Goal: Transaction & Acquisition: Download file/media

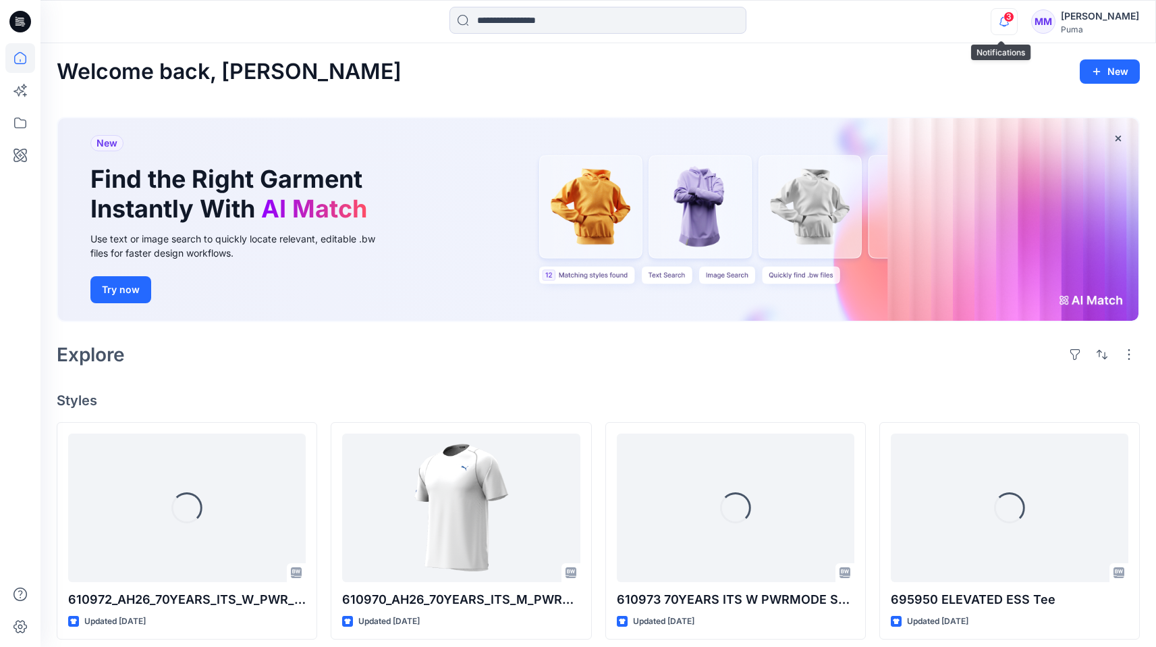
click at [1005, 22] on icon "button" at bounding box center [1004, 21] width 9 height 9
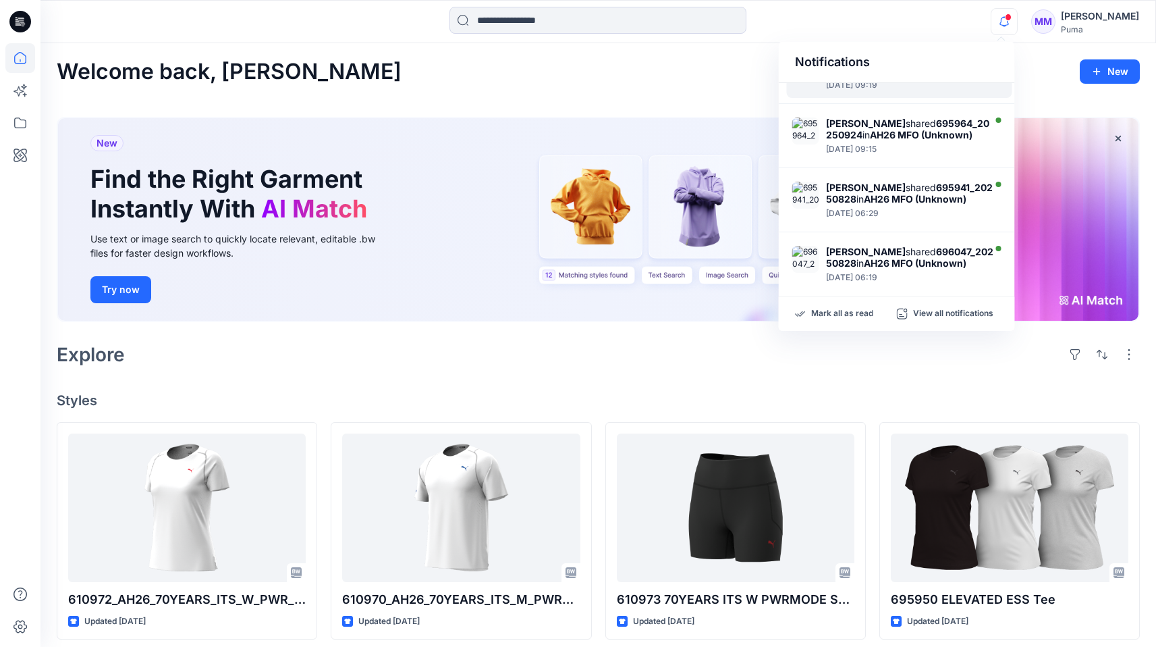
scroll to position [608, 0]
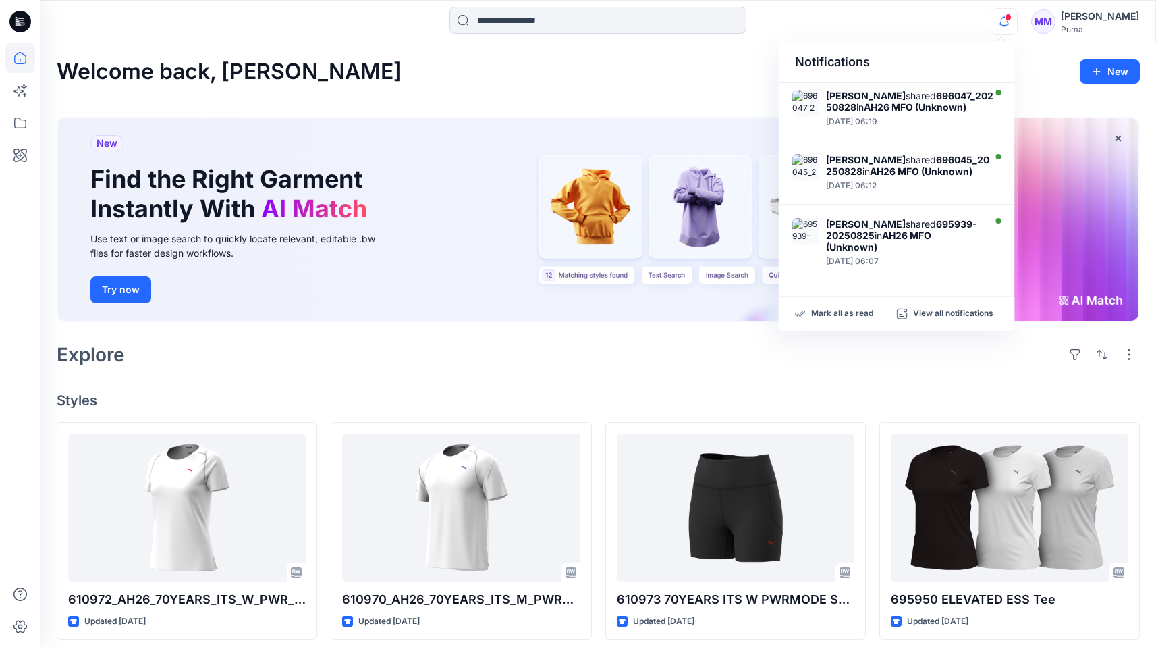
click at [998, 27] on icon "button" at bounding box center [1004, 21] width 26 height 27
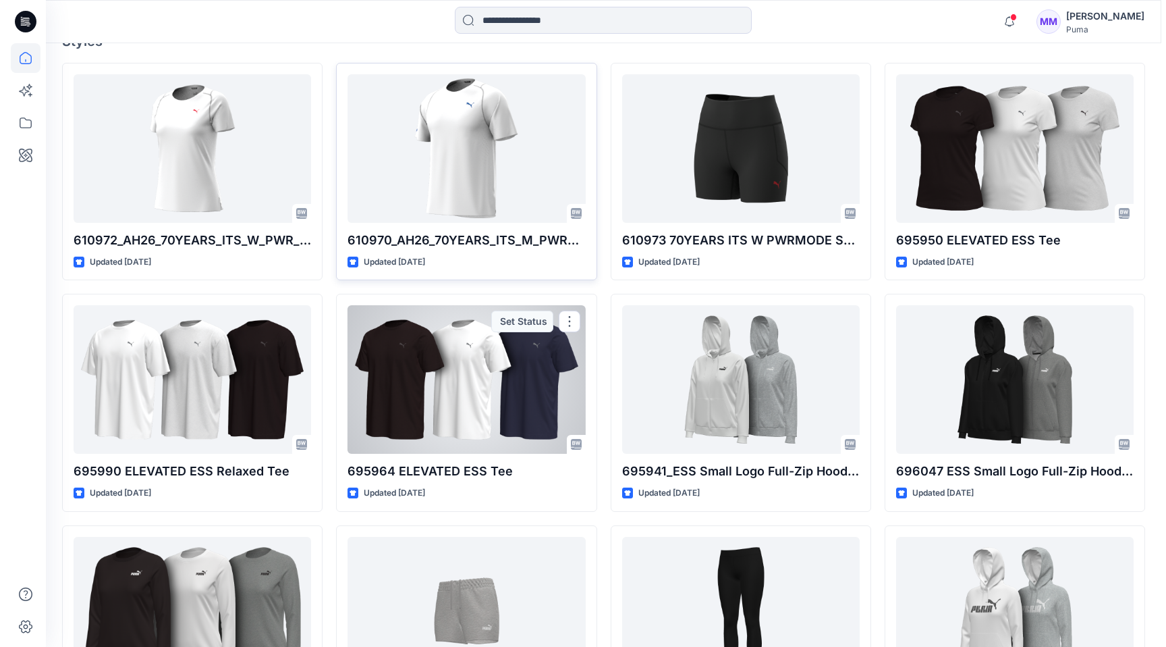
scroll to position [0, 0]
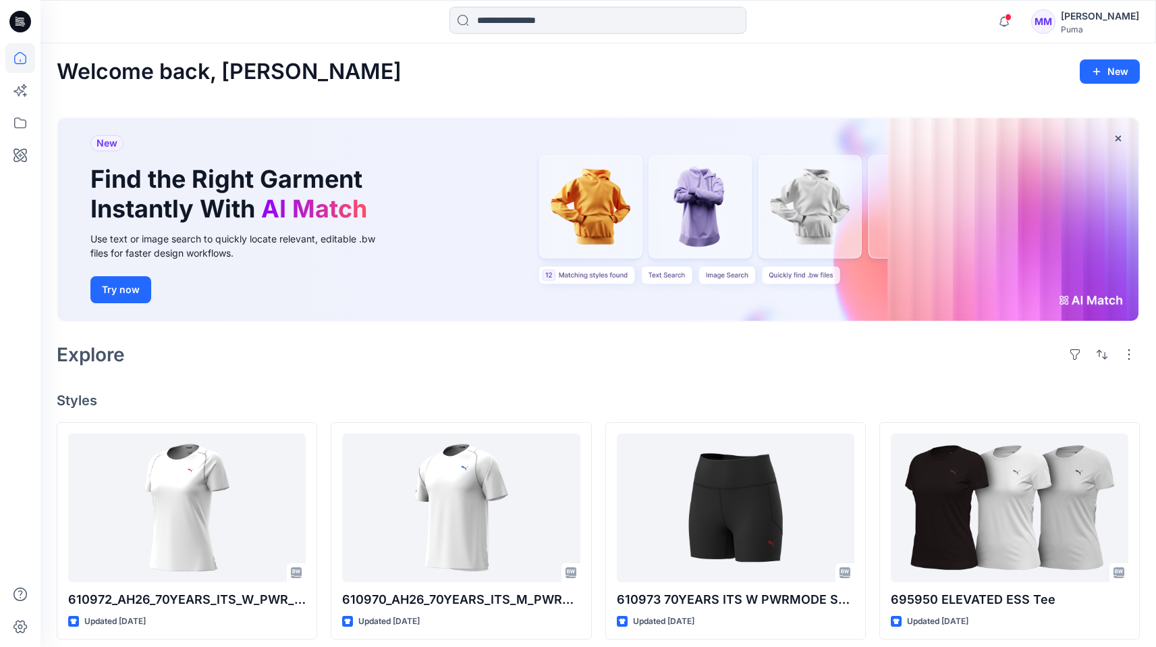
click at [15, 26] on icon at bounding box center [20, 22] width 22 height 22
click at [24, 130] on icon at bounding box center [20, 123] width 30 height 30
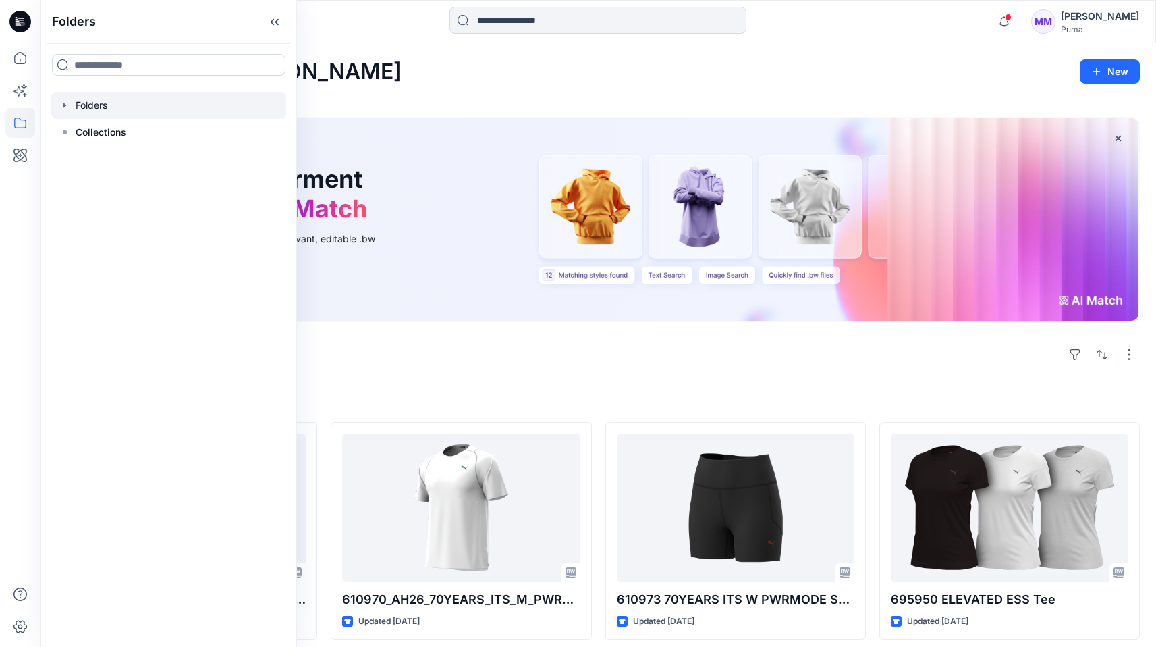
click at [65, 101] on icon "button" at bounding box center [64, 105] width 11 height 11
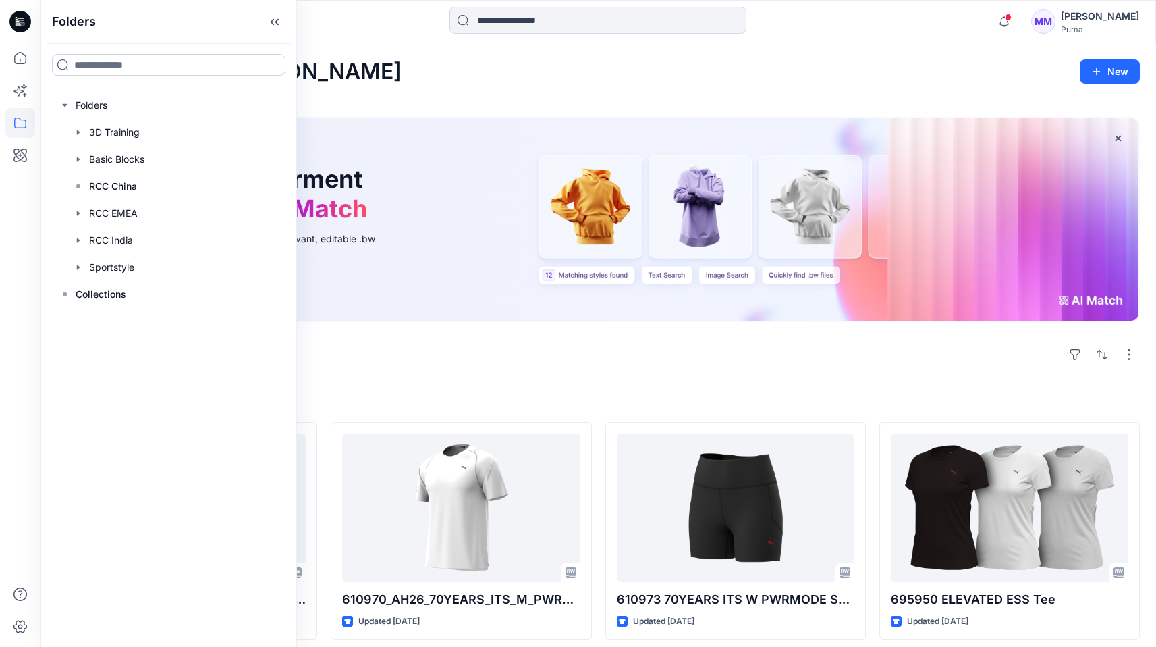
click at [92, 57] on input at bounding box center [169, 65] width 234 height 22
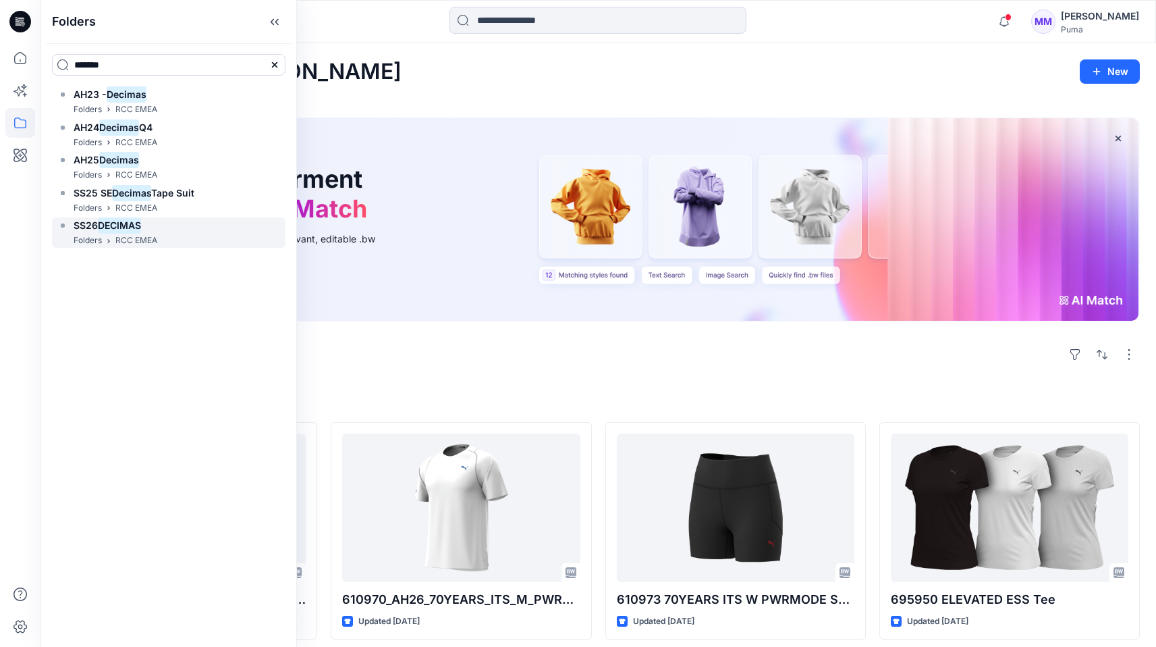
type input "*******"
click at [114, 227] on mark "DECIMAS" at bounding box center [119, 225] width 43 height 18
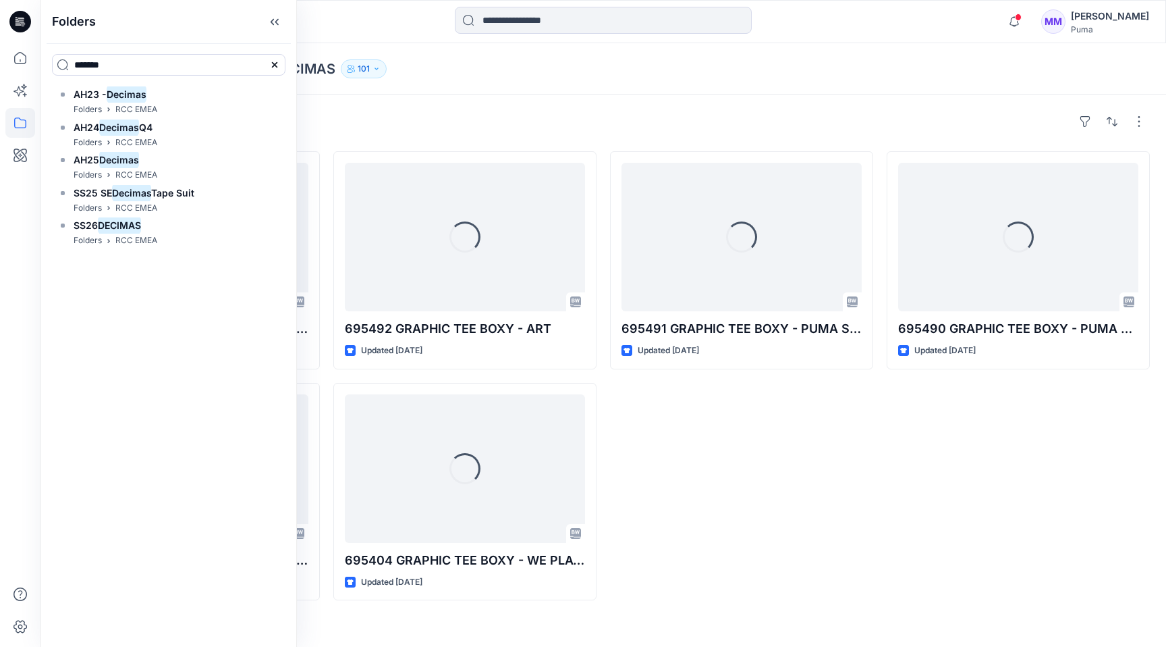
click at [476, 102] on div "Styles Loading... 695489 GRAPHIC TEE BOXY - WE PLAY 3 Updated [DATE] Loading...…" at bounding box center [603, 370] width 1126 height 552
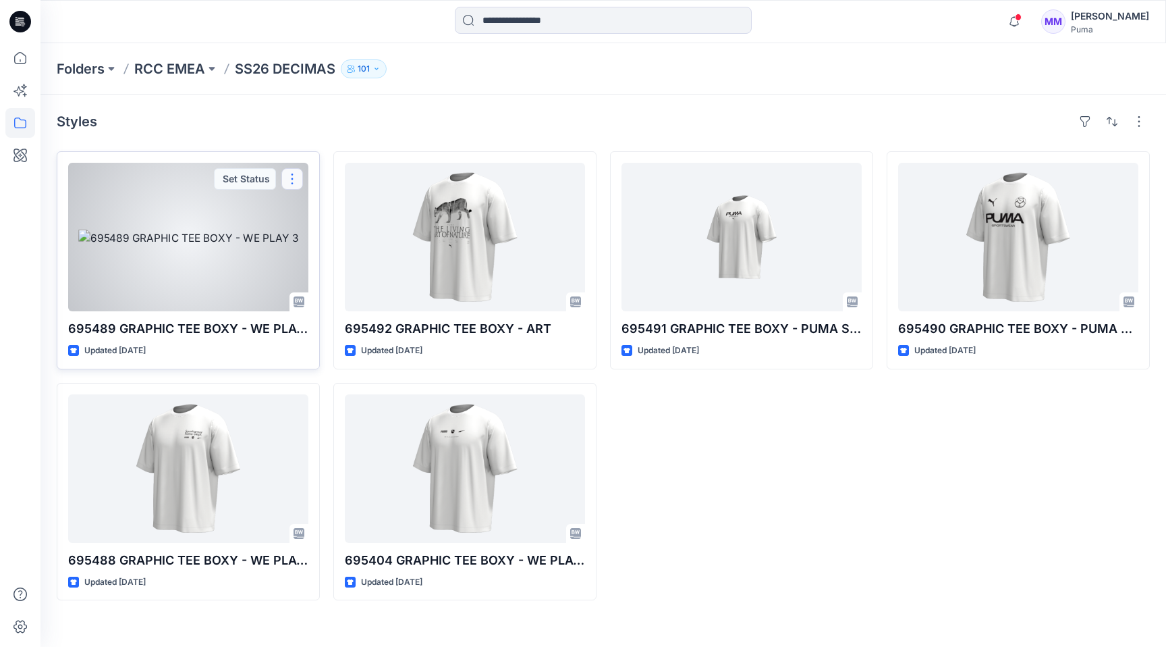
click at [290, 178] on button "button" at bounding box center [292, 179] width 22 height 22
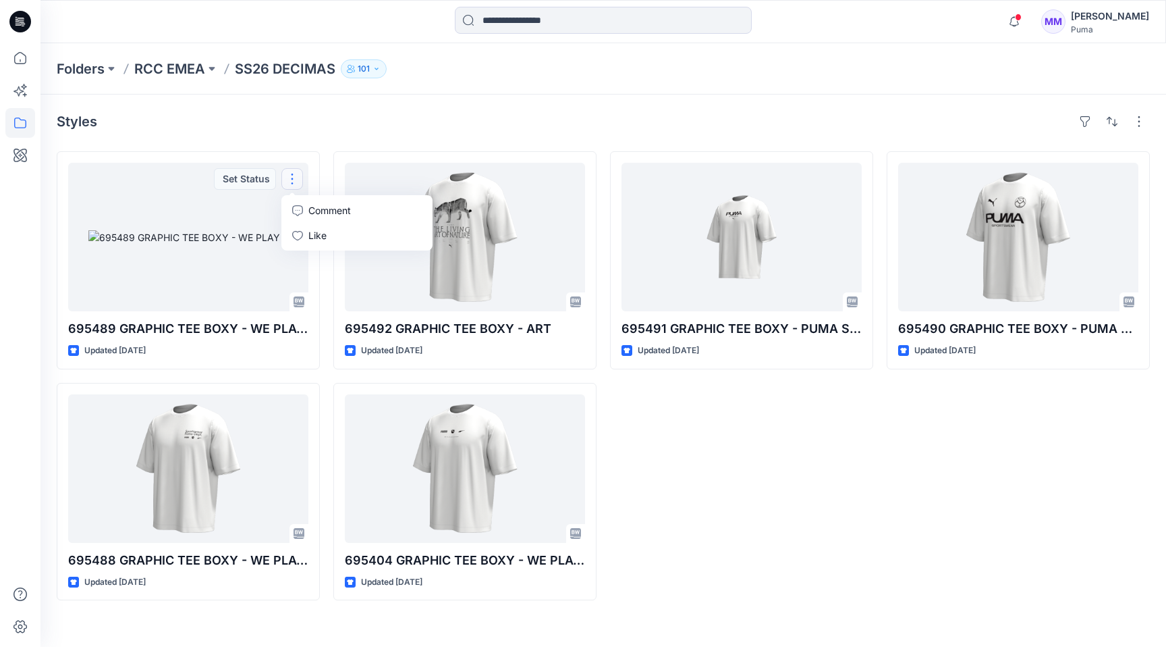
click at [371, 133] on div "Styles 695489 GRAPHIC TEE BOXY - WE PLAY 3 Updated [DATE] Set Status Comment Li…" at bounding box center [603, 370] width 1126 height 552
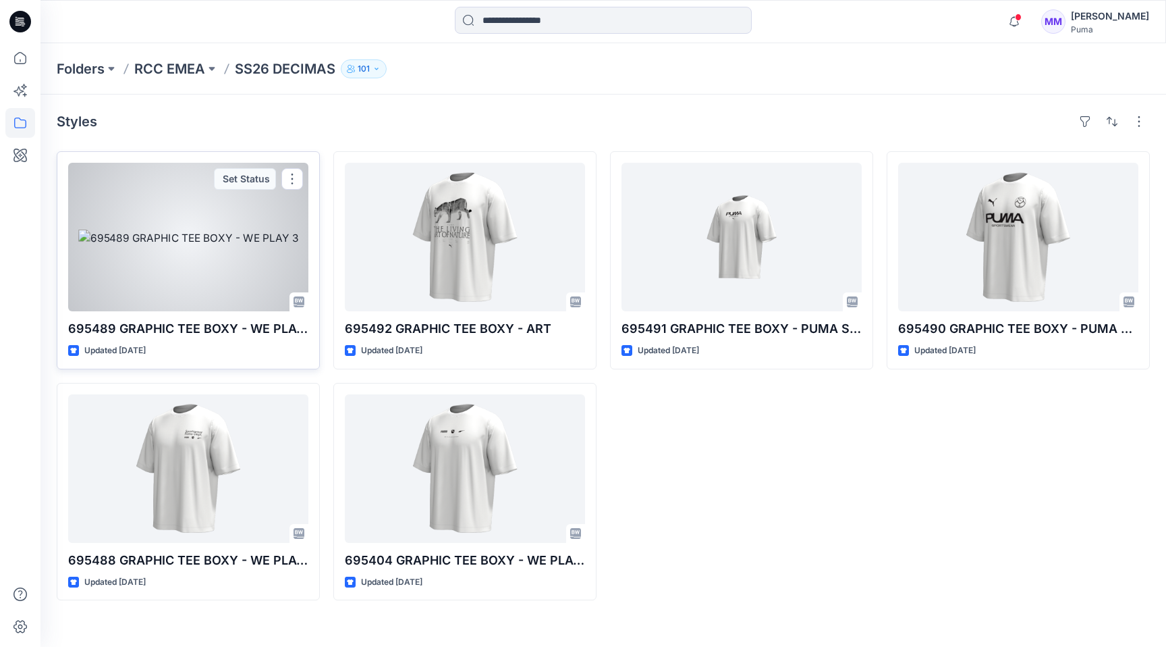
click at [204, 318] on div "695489 GRAPHIC TEE BOXY - WE PLAY 3 Updated [DATE] Set Status" at bounding box center [188, 260] width 263 height 218
click at [239, 251] on div at bounding box center [188, 237] width 240 height 148
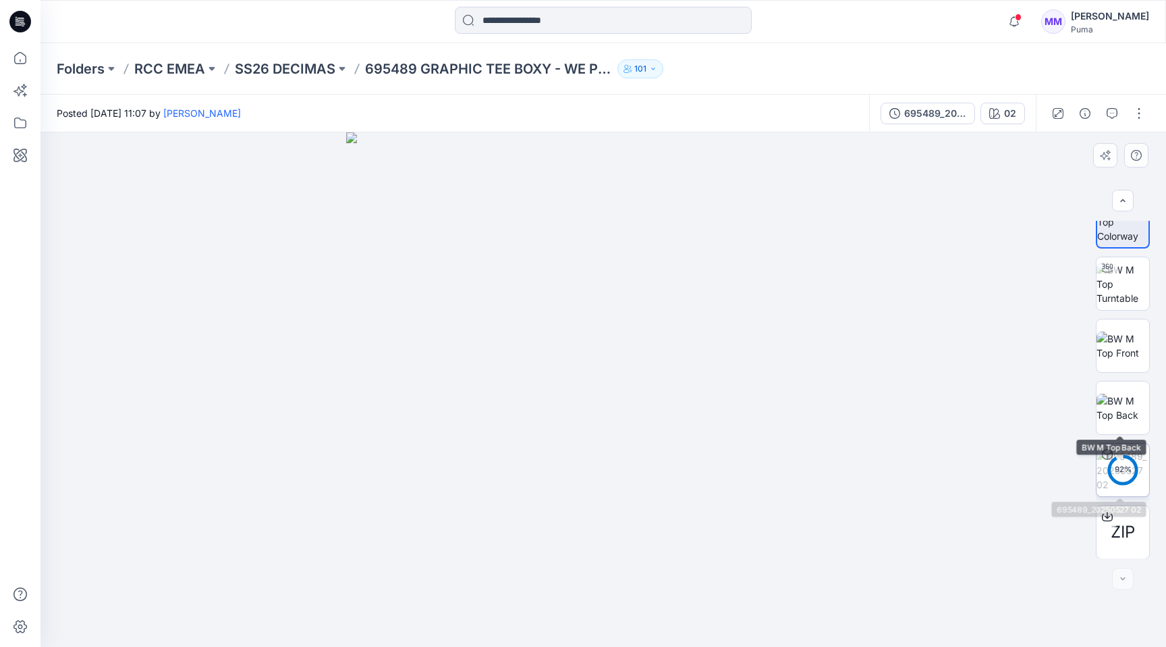
scroll to position [27, 0]
click at [946, 109] on div "695489_20250527" at bounding box center [935, 113] width 62 height 15
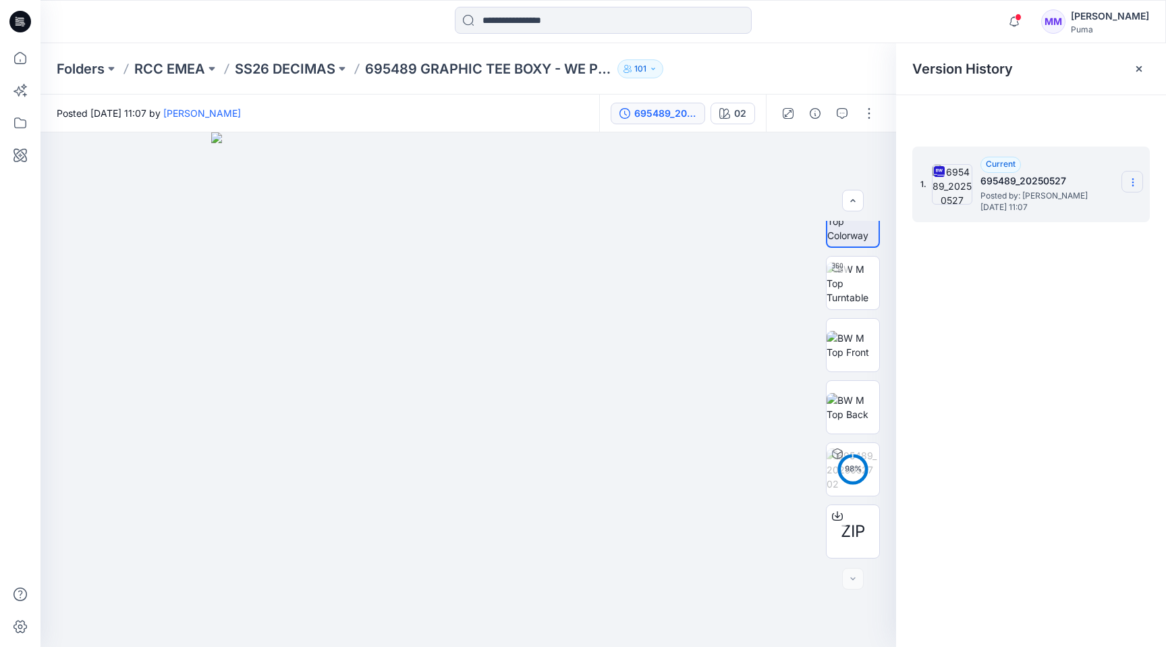
click at [1130, 183] on icon at bounding box center [1133, 182] width 11 height 11
click at [1114, 211] on span "Download Source BW File" at bounding box center [1064, 208] width 113 height 16
